Goal: Task Accomplishment & Management: Manage account settings

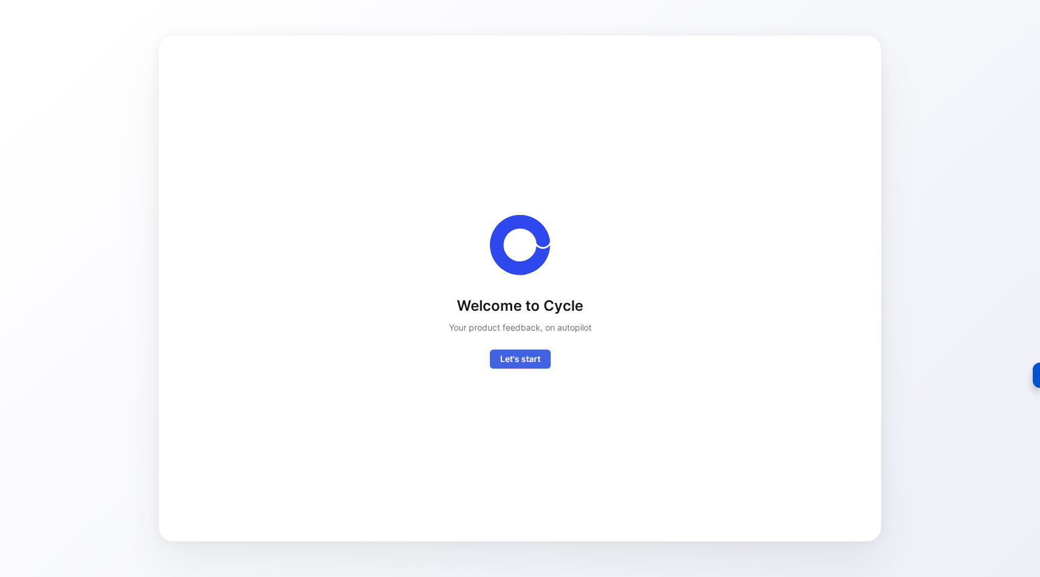
click at [509, 359] on span "Let's start" at bounding box center [520, 359] width 40 height 14
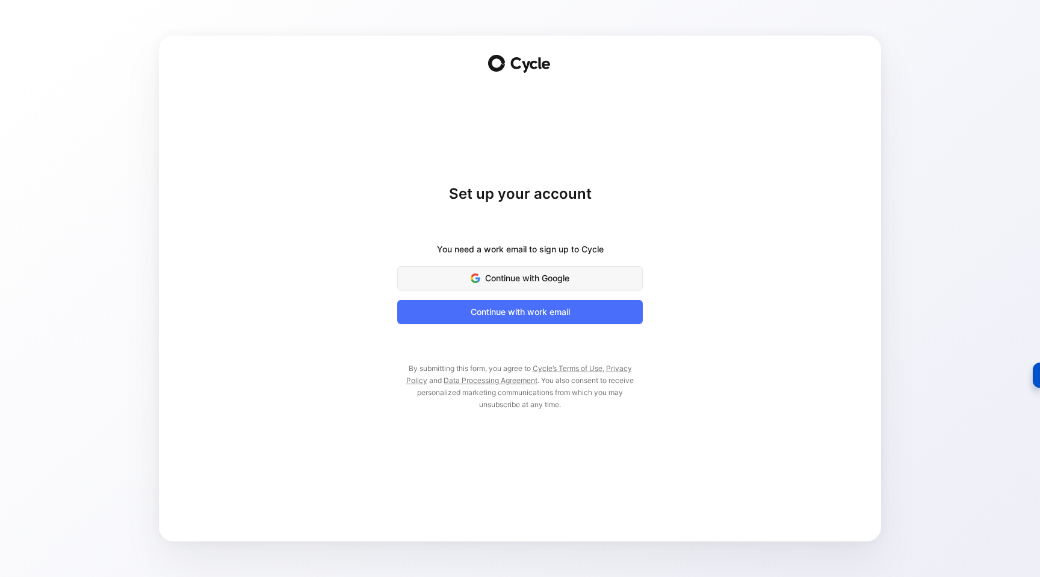
click at [500, 284] on span "Continue with Google" at bounding box center [520, 278] width 216 height 14
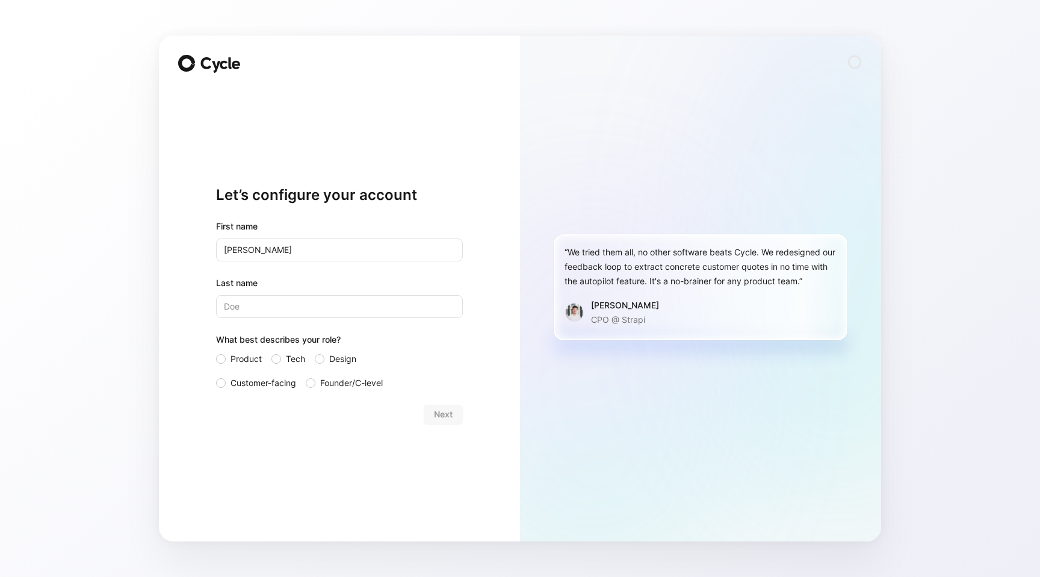
type input "[PERSON_NAME]"
type input "Tassi"
click at [232, 356] on span "Product" at bounding box center [246, 359] width 31 height 14
click at [216, 352] on input "Product" at bounding box center [216, 352] width 0 height 0
click at [436, 412] on span "Next" at bounding box center [443, 414] width 19 height 14
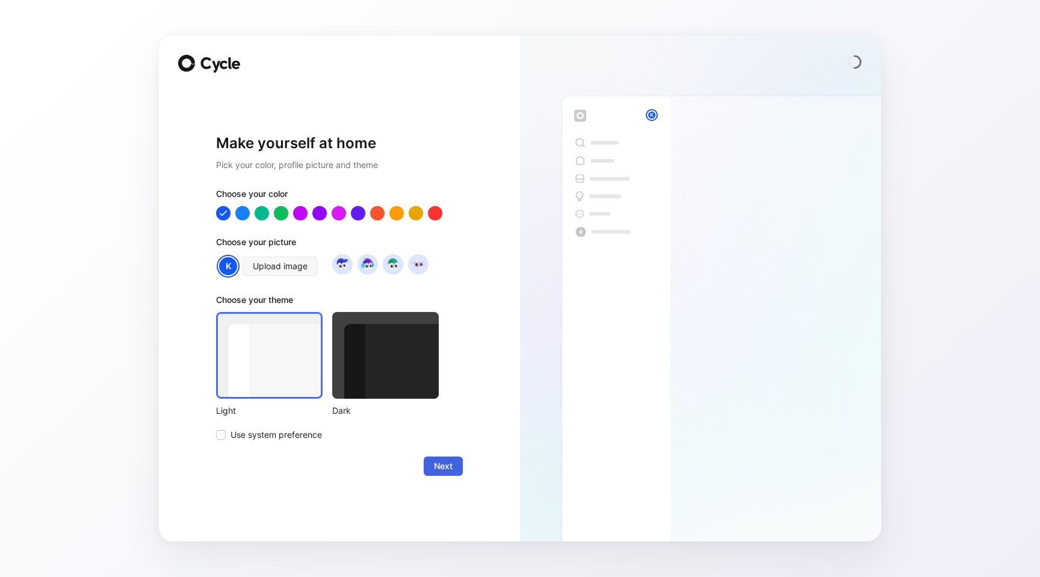
click at [440, 465] on span "Next" at bounding box center [443, 466] width 19 height 14
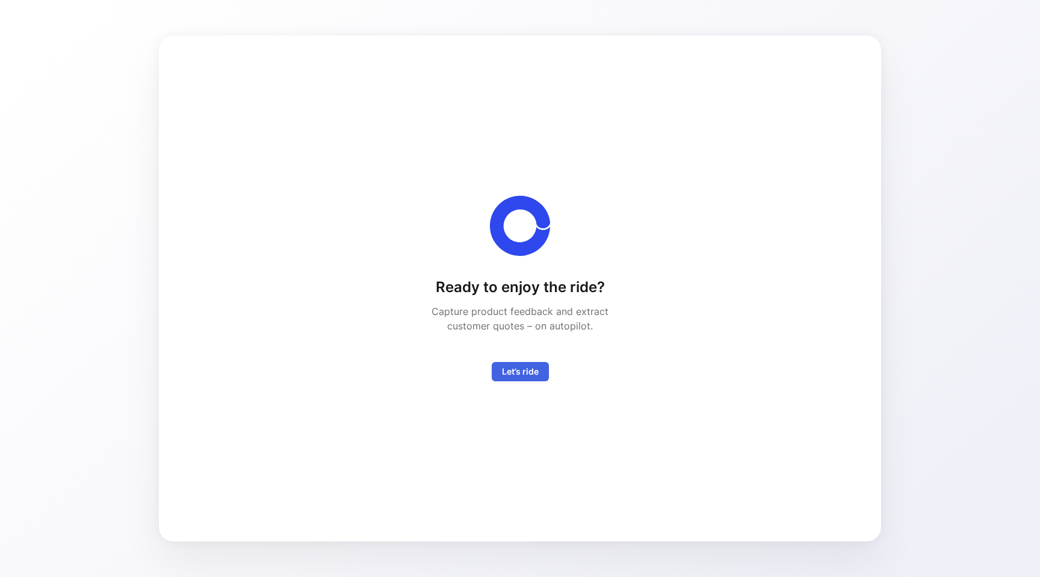
click at [507, 371] on span "Let’s ride" at bounding box center [520, 371] width 37 height 14
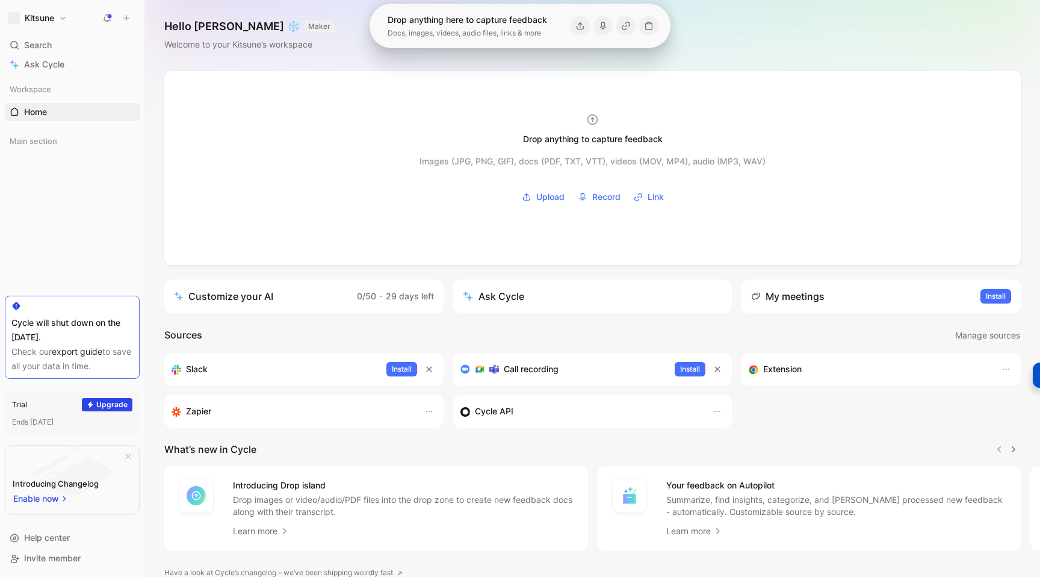
click at [63, 24] on button "Kitsune" at bounding box center [37, 18] width 65 height 17
click at [48, 125] on div "Workspace settings G then S" at bounding box center [82, 123] width 148 height 19
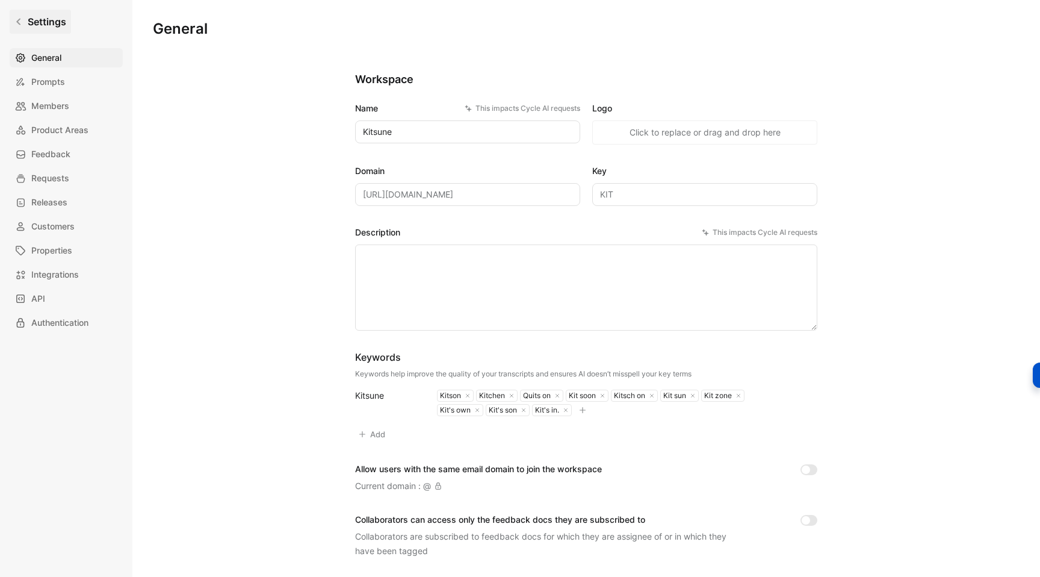
click at [34, 14] on h1 "Settings" at bounding box center [47, 21] width 39 height 14
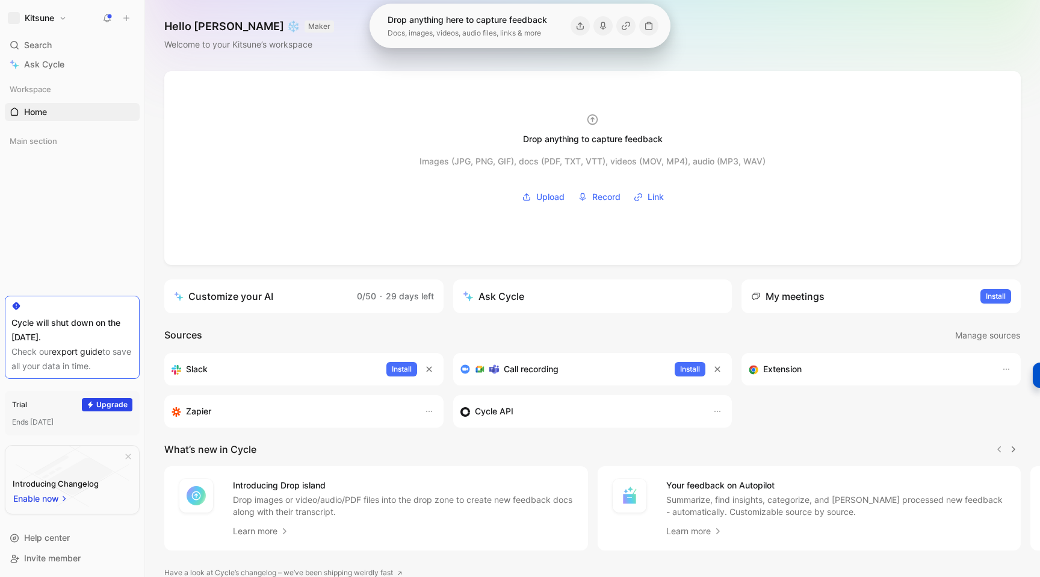
click at [52, 19] on h1 "Kitsune" at bounding box center [39, 18] width 29 height 11
click at [155, 254] on div at bounding box center [520, 288] width 1040 height 577
click at [110, 25] on button at bounding box center [107, 18] width 17 height 17
